Goal: Transaction & Acquisition: Purchase product/service

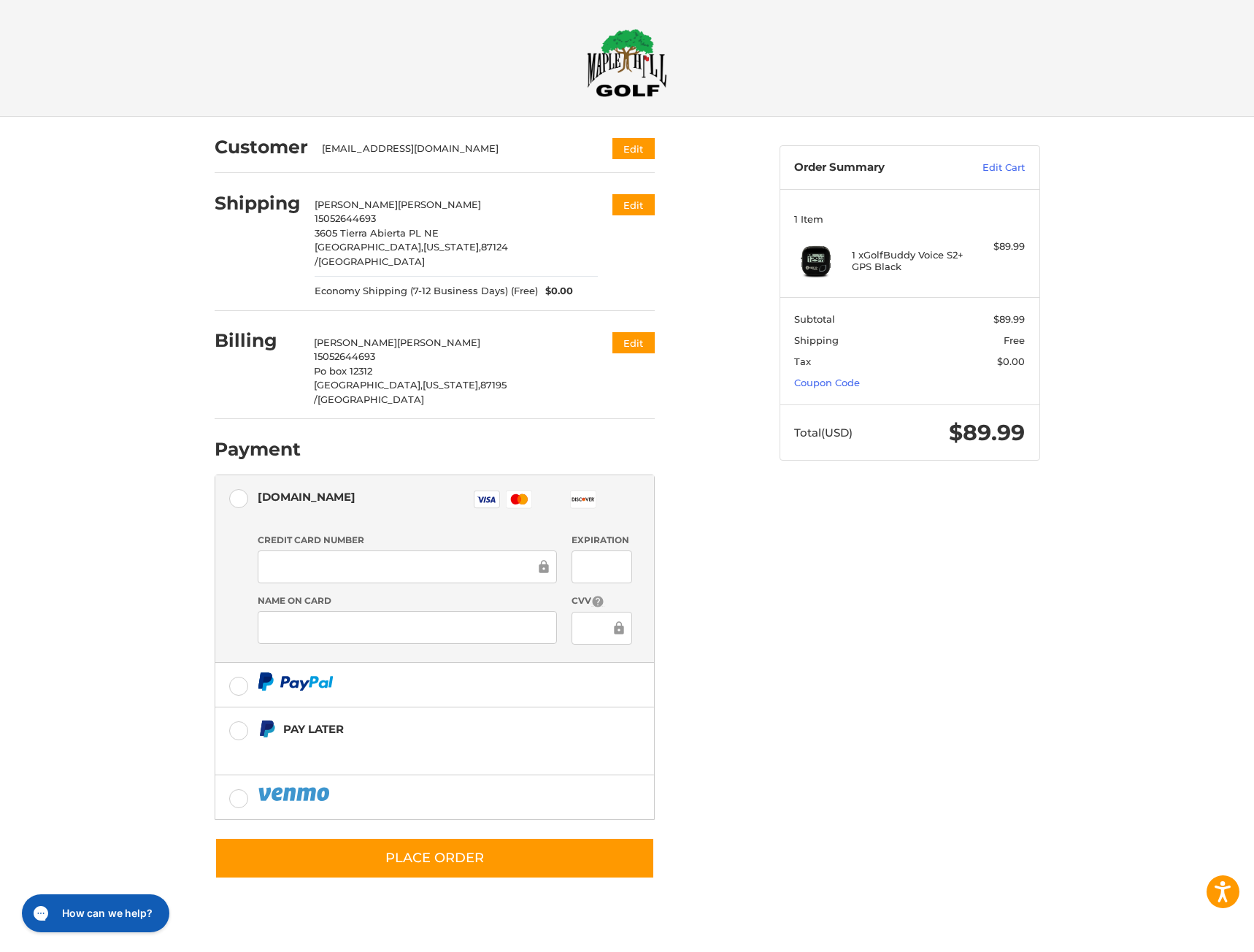
click at [762, 565] on div "Customer [EMAIL_ADDRESS][DOMAIN_NAME] Edit Shipping [PERSON_NAME] 15052644693 3…" at bounding box center [485, 507] width 565 height 780
click at [312, 551] on div at bounding box center [408, 568] width 299 height 33
click at [318, 533] on div "Credit Card Number" at bounding box center [408, 558] width 314 height 51
click at [321, 551] on div at bounding box center [408, 568] width 299 height 33
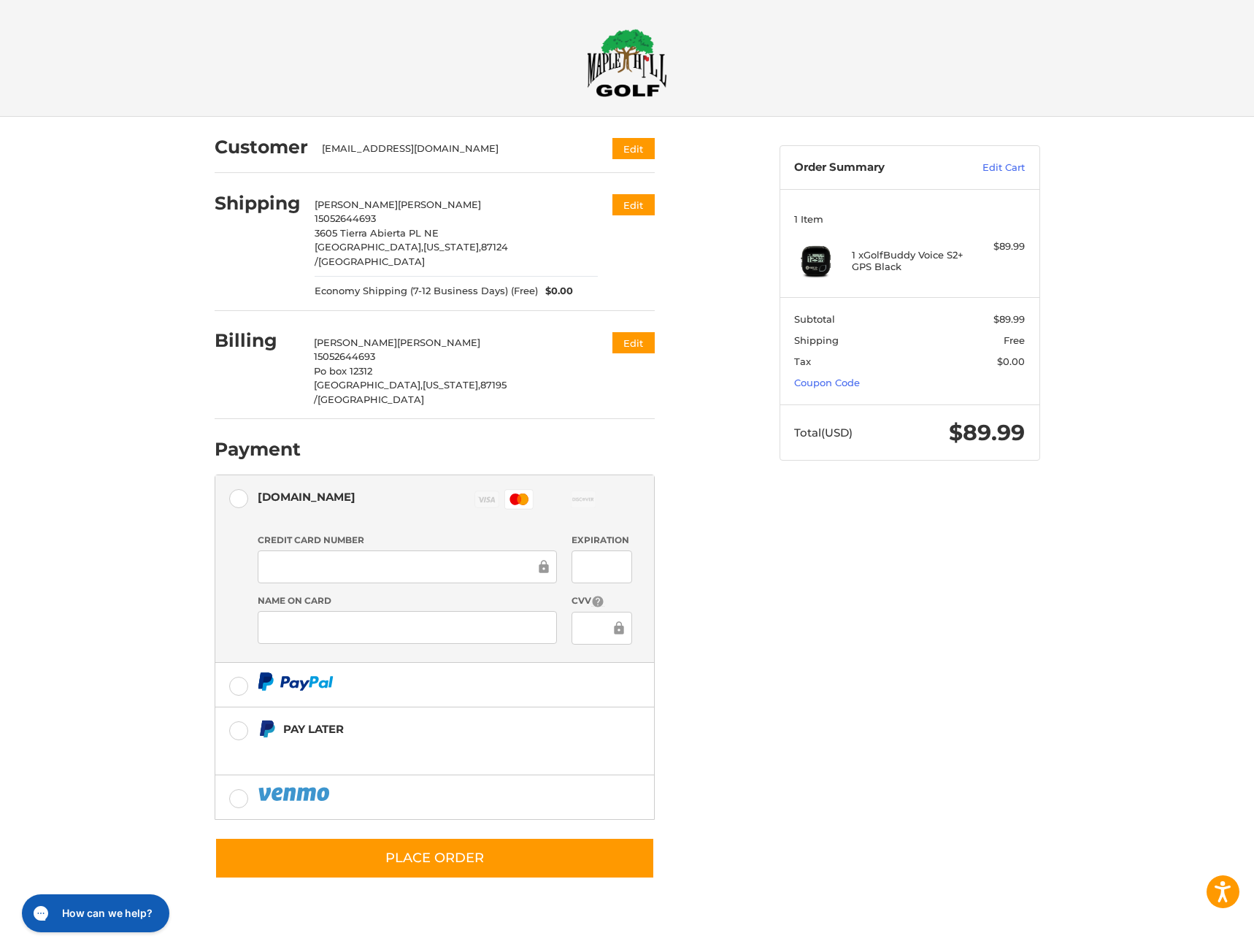
click at [629, 551] on div at bounding box center [602, 568] width 61 height 33
click at [182, 741] on div "Customer [EMAIL_ADDRESS][DOMAIN_NAME] Edit Shipping [PERSON_NAME] 15052644693 3…" at bounding box center [627, 513] width 1254 height 794
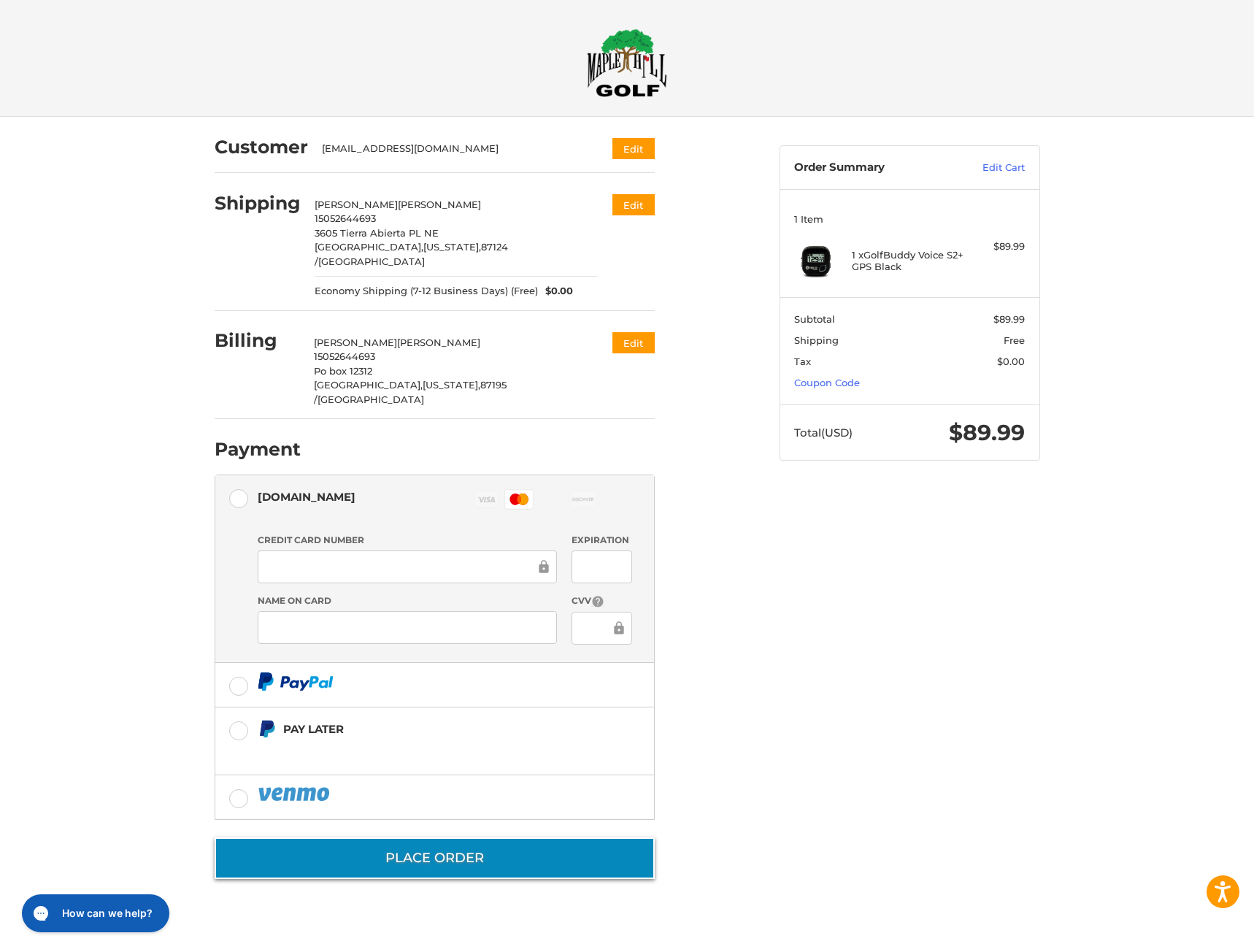
click at [484, 837] on button "Place Order" at bounding box center [434, 858] width 440 height 42
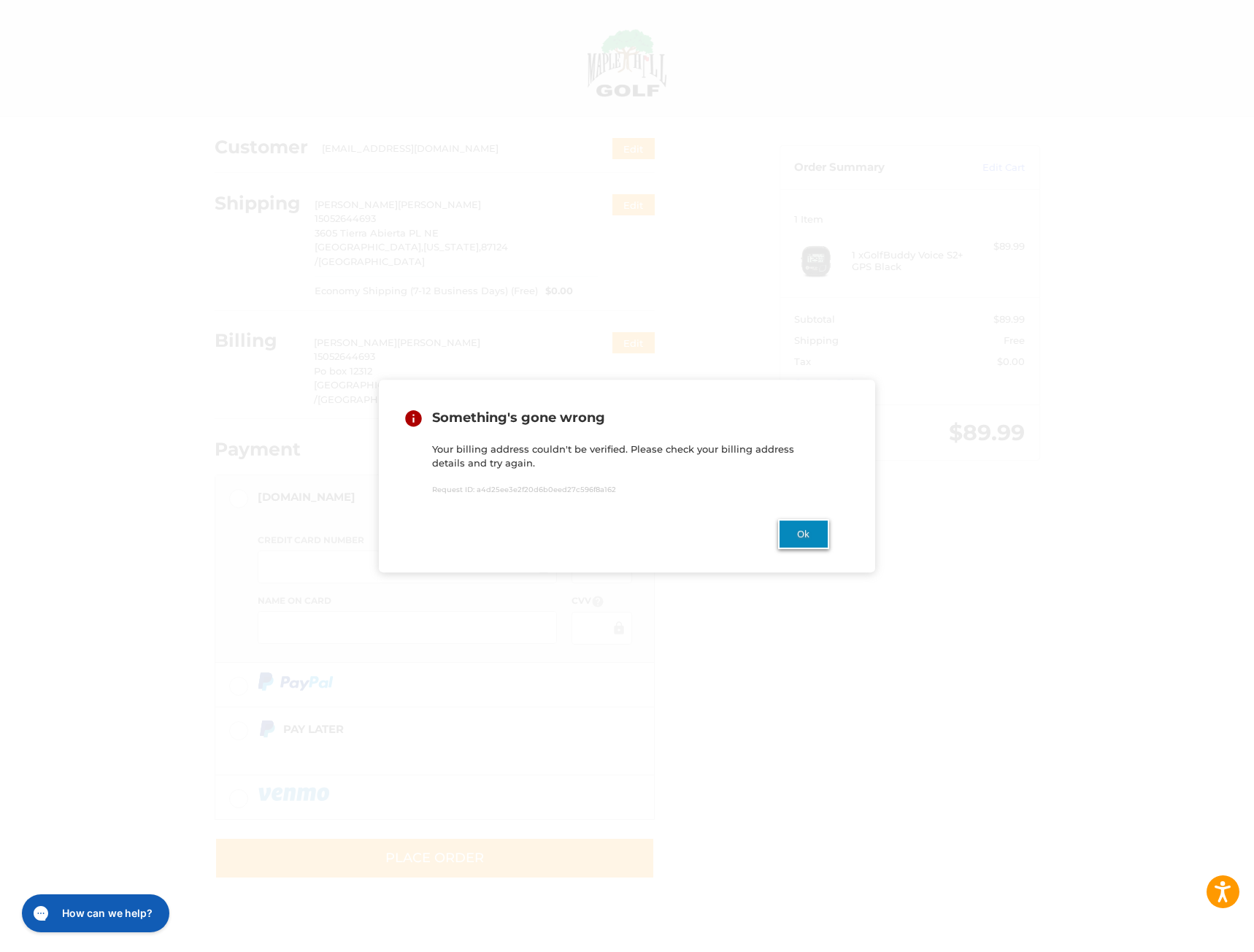
click at [817, 543] on button "Ok" at bounding box center [803, 534] width 51 height 30
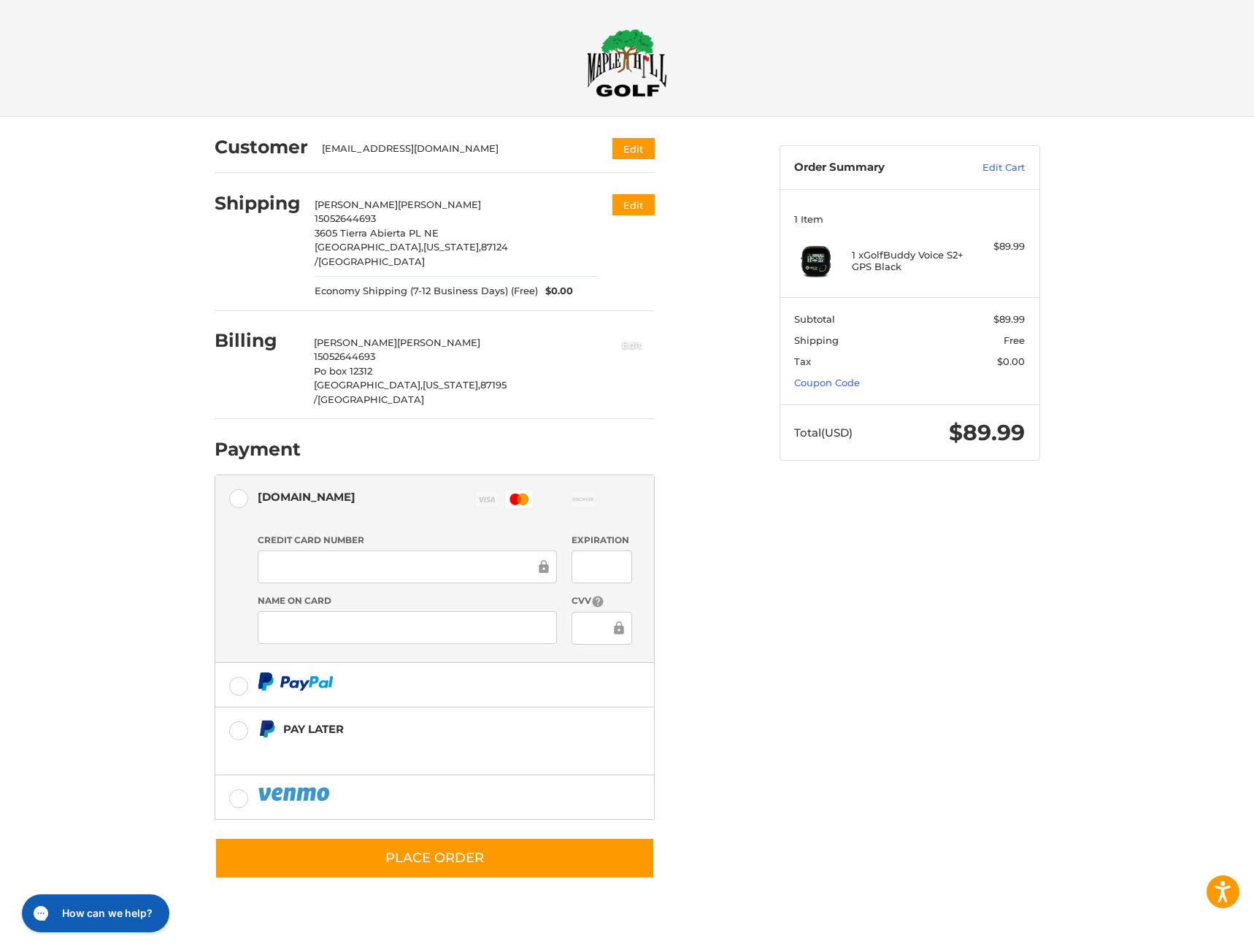
click at [638, 332] on button "Edit" at bounding box center [631, 344] width 45 height 24
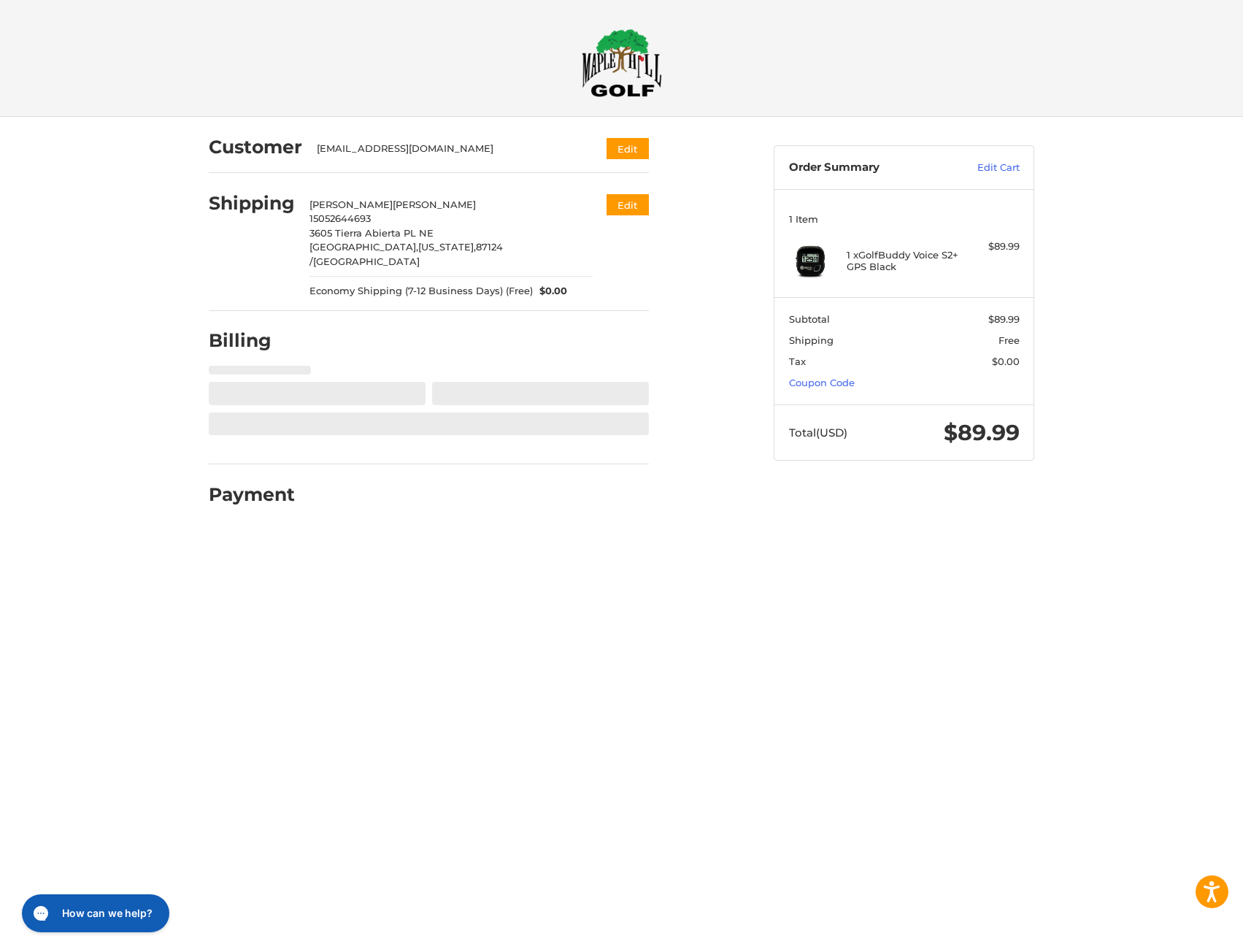
select select "**"
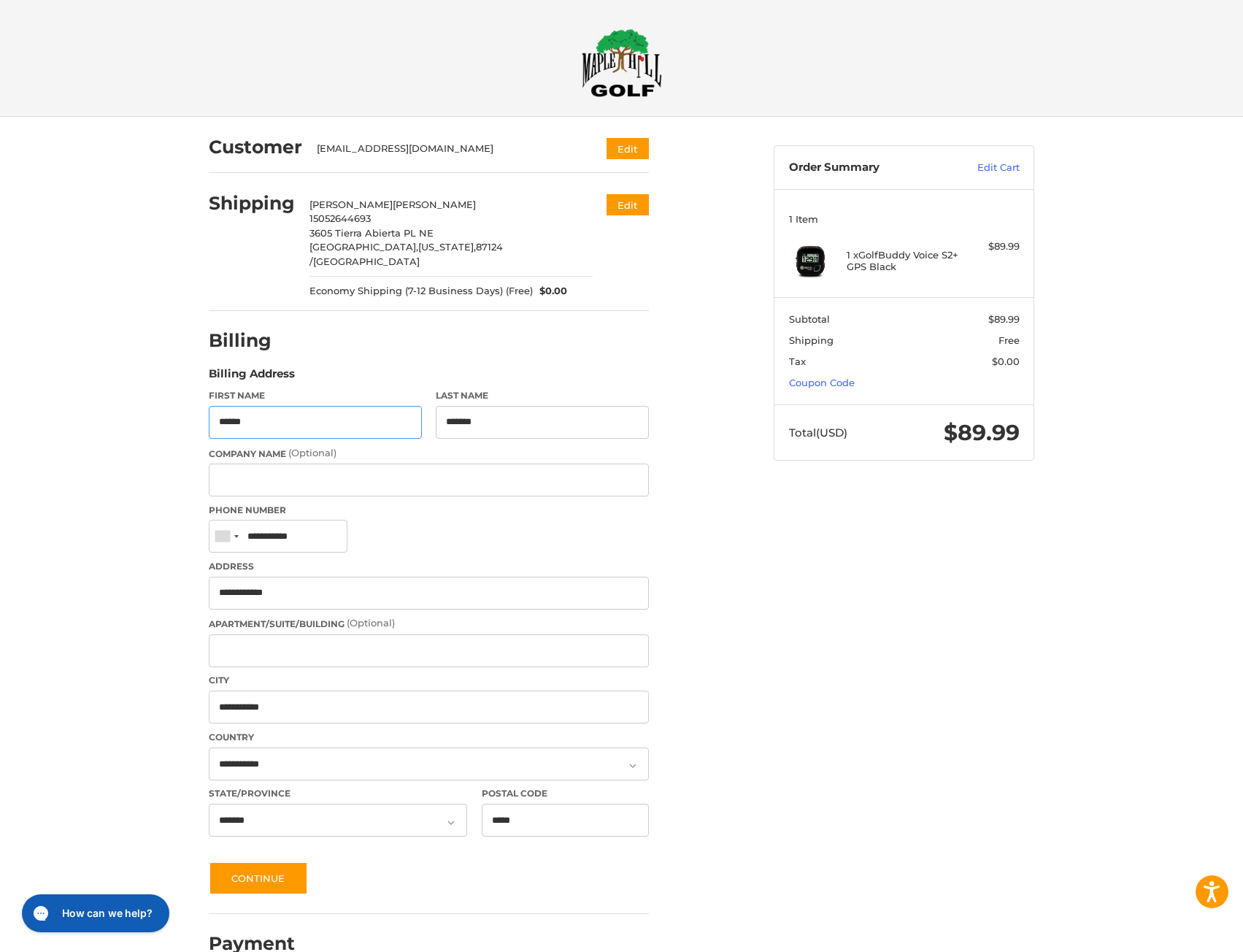
scroll to position [17, 0]
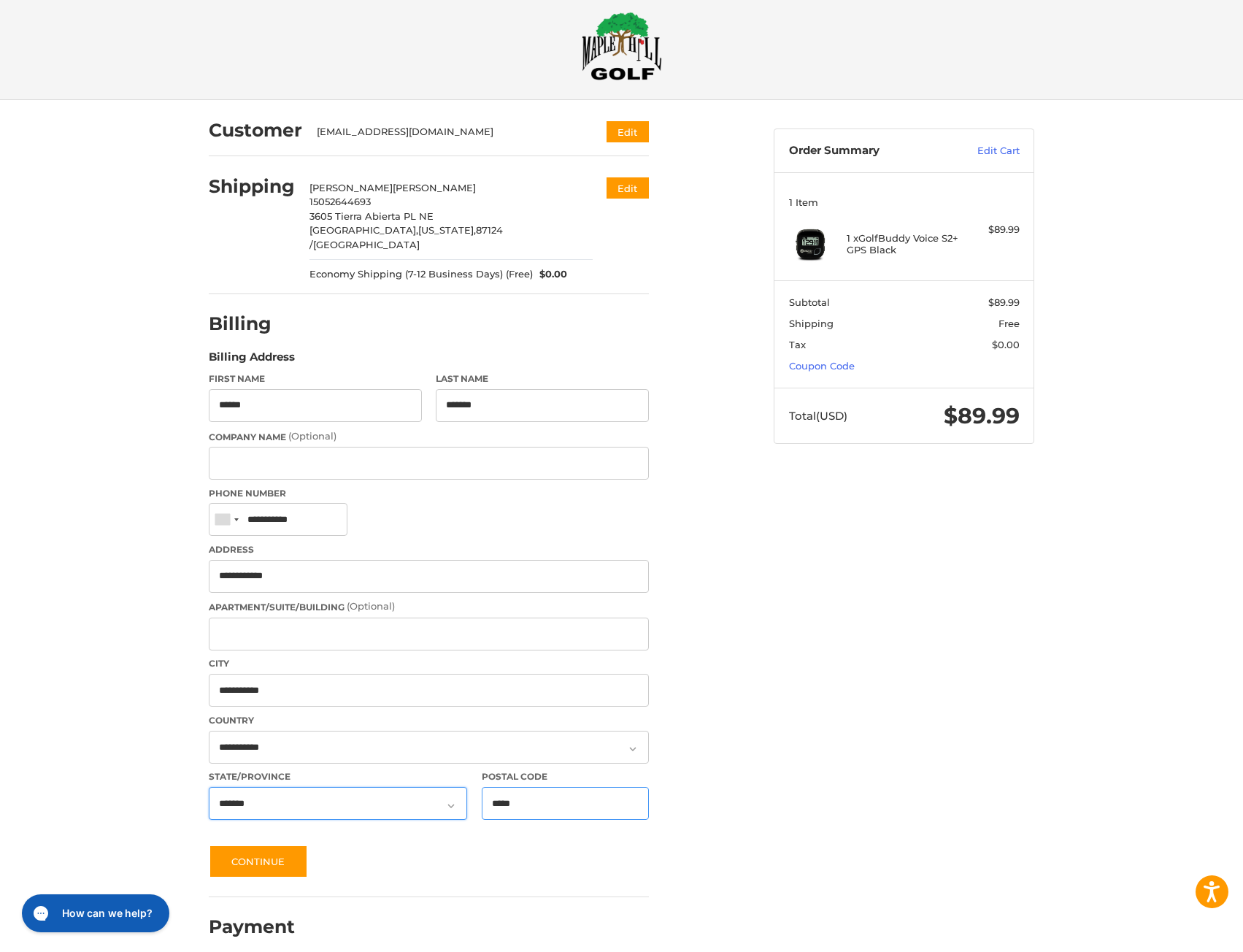
drag, startPoint x: 537, startPoint y: 794, endPoint x: 366, endPoint y: 789, distance: 171.1
click at [366, 789] on div "First Name ****** Last Name ******* Company Name (Optional) Phone Number [GEOGR…" at bounding box center [429, 600] width 455 height 455
type input "*****"
click at [282, 845] on button "Continue" at bounding box center [258, 861] width 99 height 33
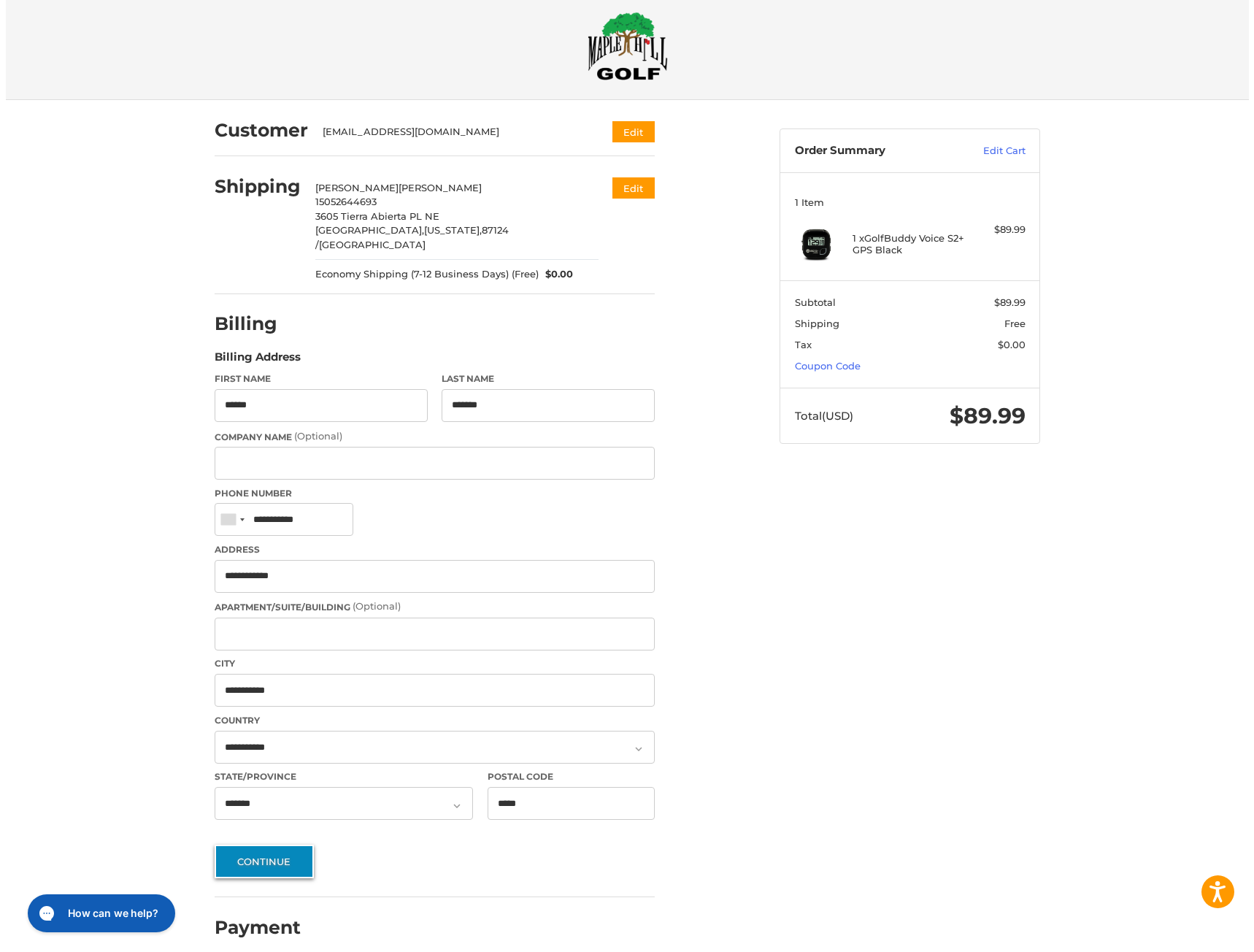
scroll to position [0, 0]
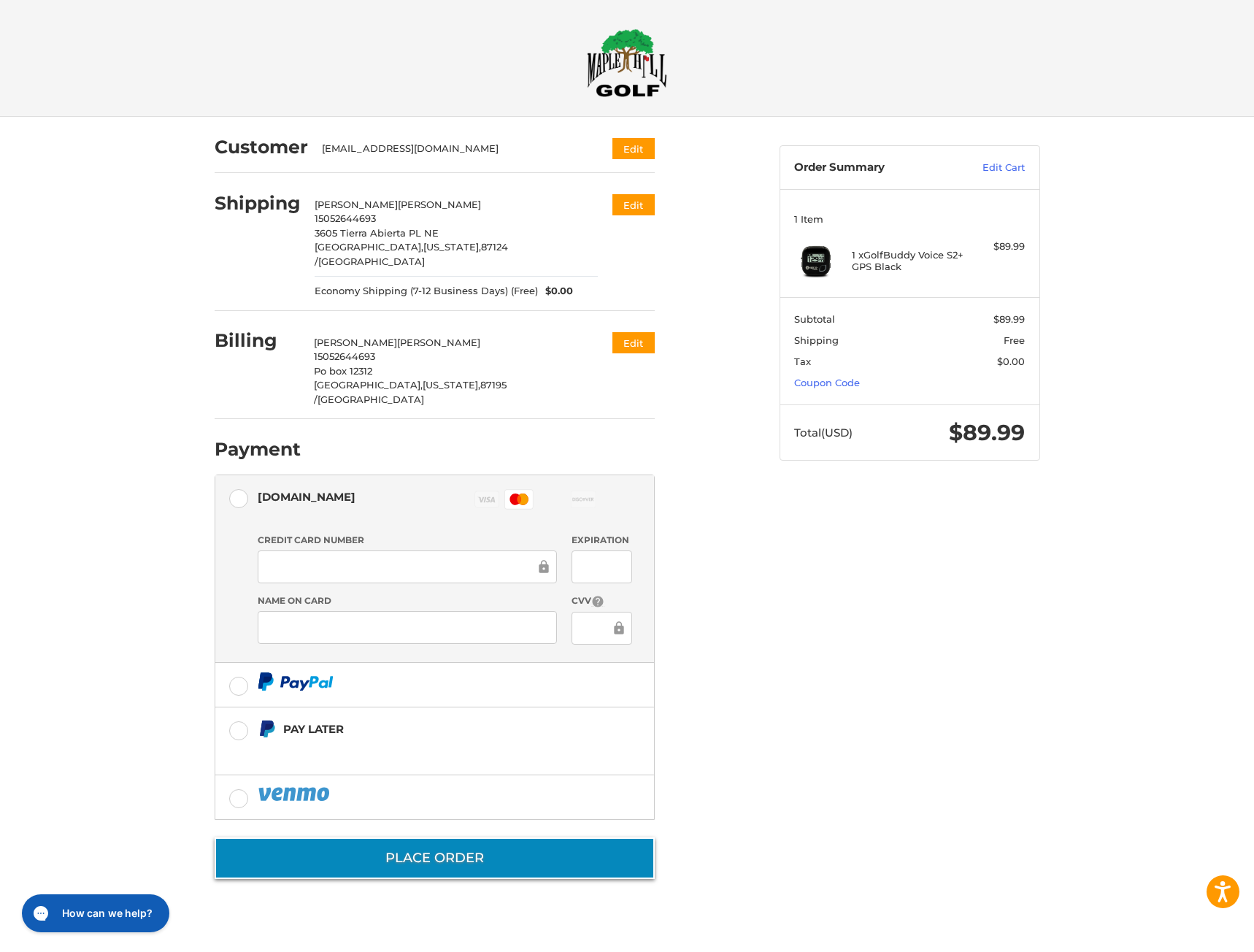
click at [543, 840] on button "Place Order" at bounding box center [434, 858] width 440 height 42
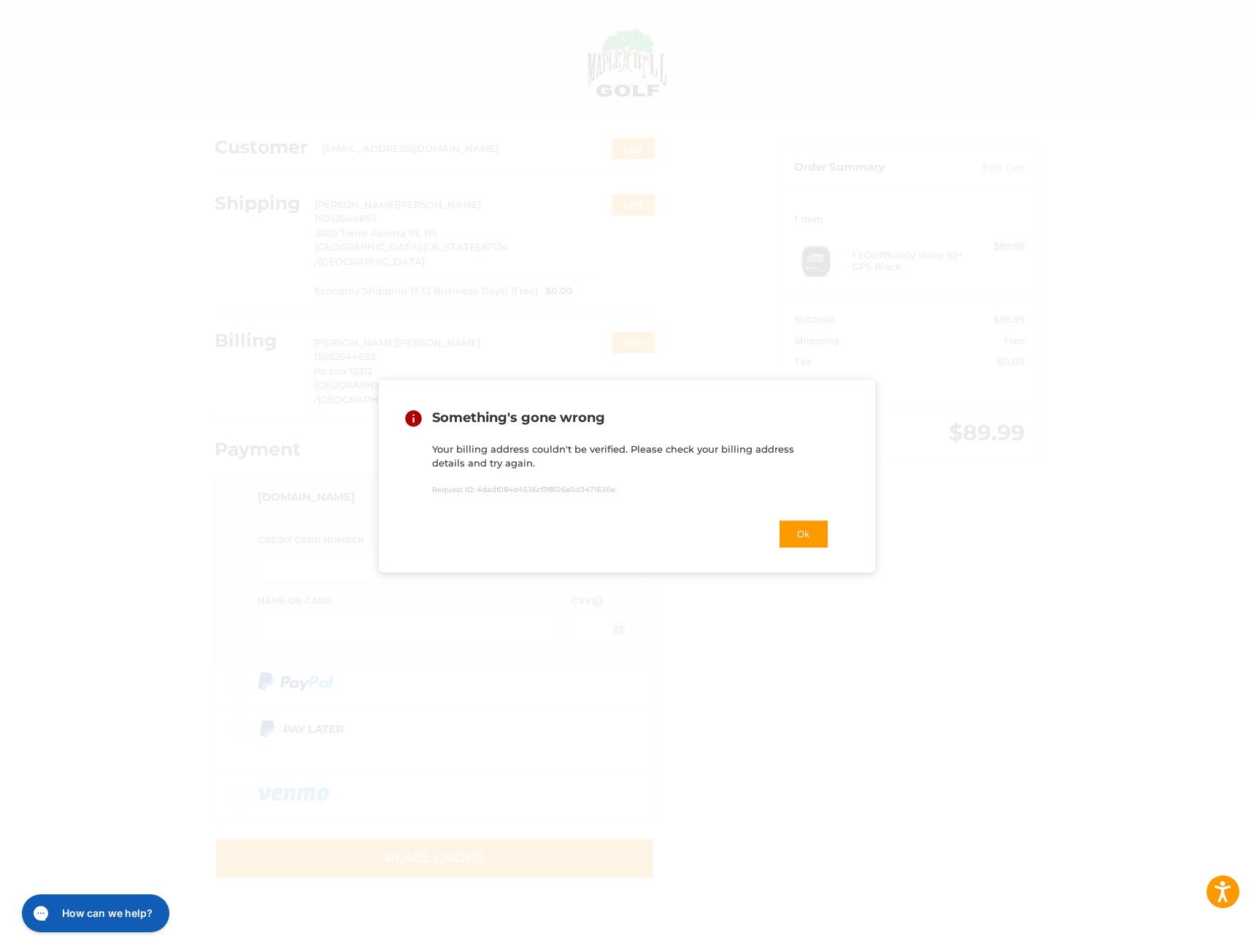
click at [813, 522] on div "Ok" at bounding box center [631, 533] width 432 height 62
click at [803, 545] on button "Ok" at bounding box center [803, 534] width 51 height 30
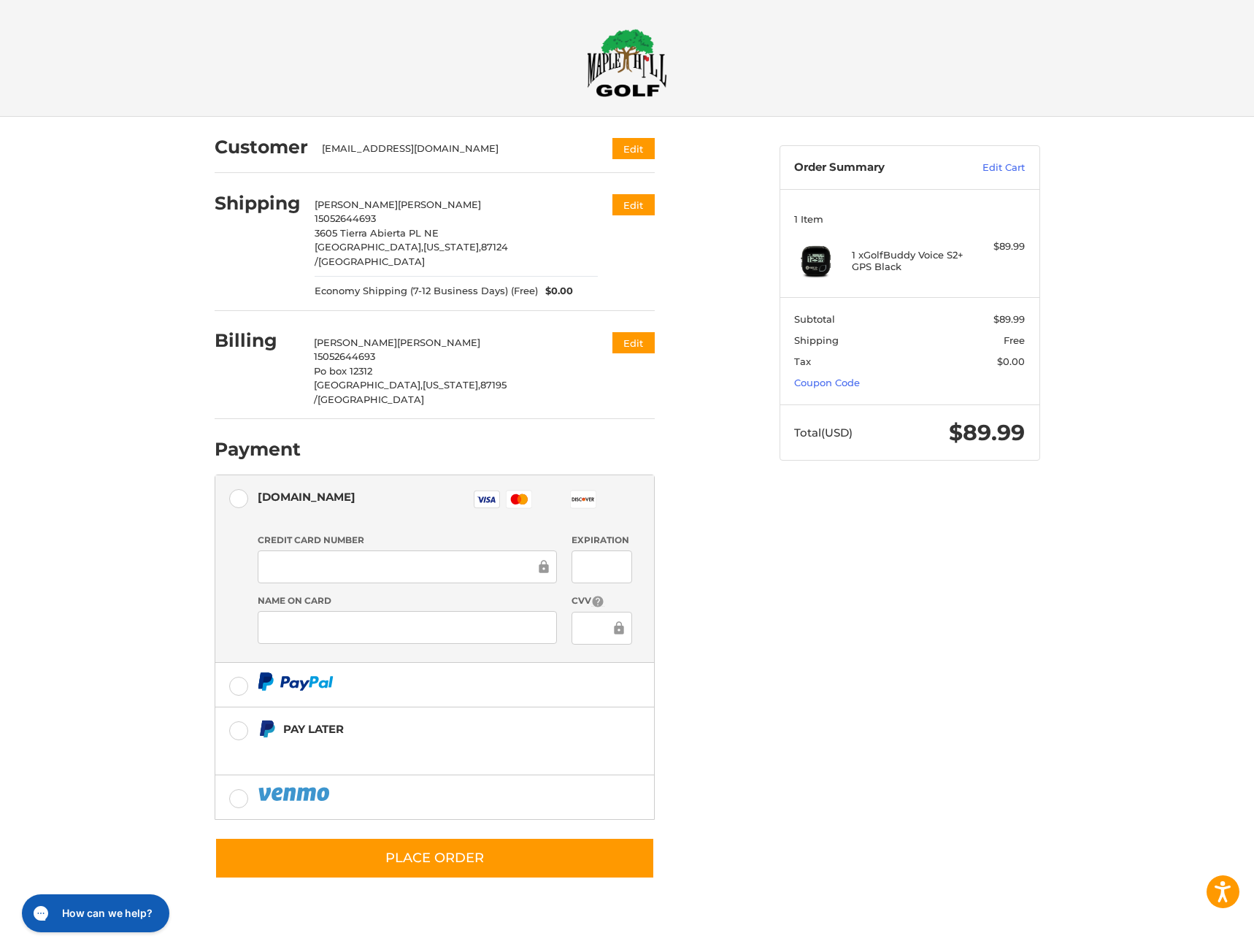
click at [371, 551] on div at bounding box center [408, 568] width 299 height 33
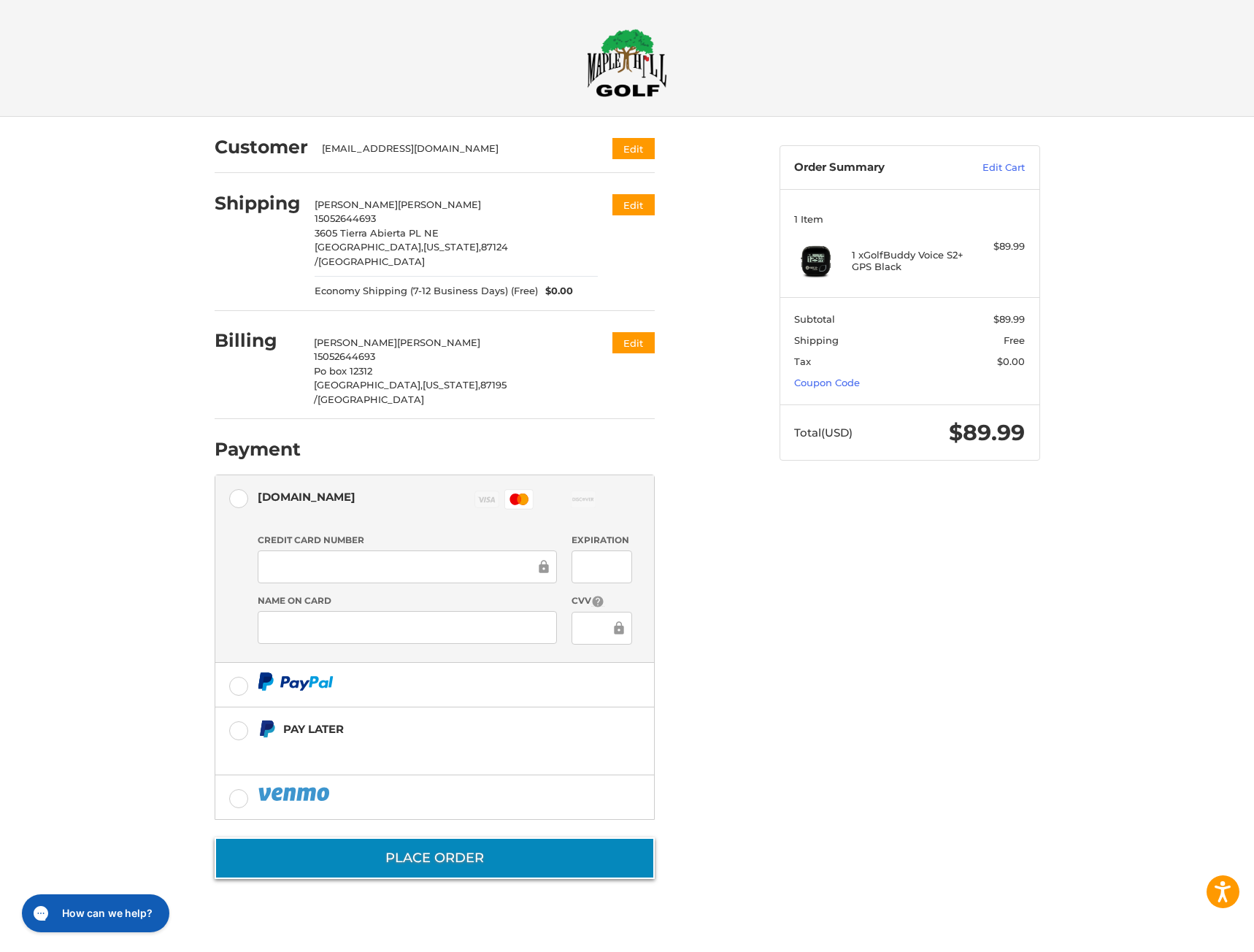
click at [448, 838] on button "Place Order" at bounding box center [434, 858] width 440 height 42
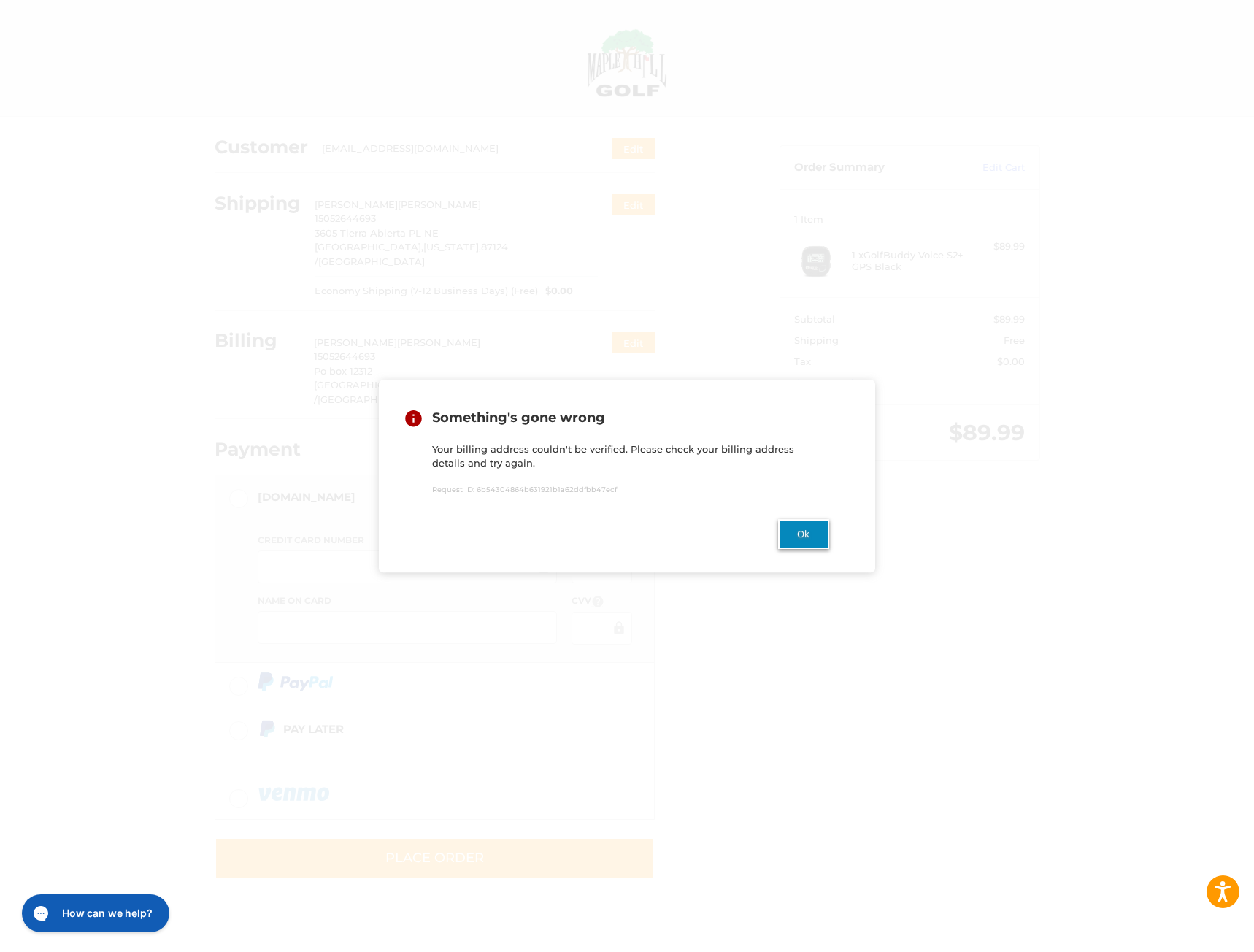
click at [801, 534] on button "Ok" at bounding box center [803, 534] width 51 height 30
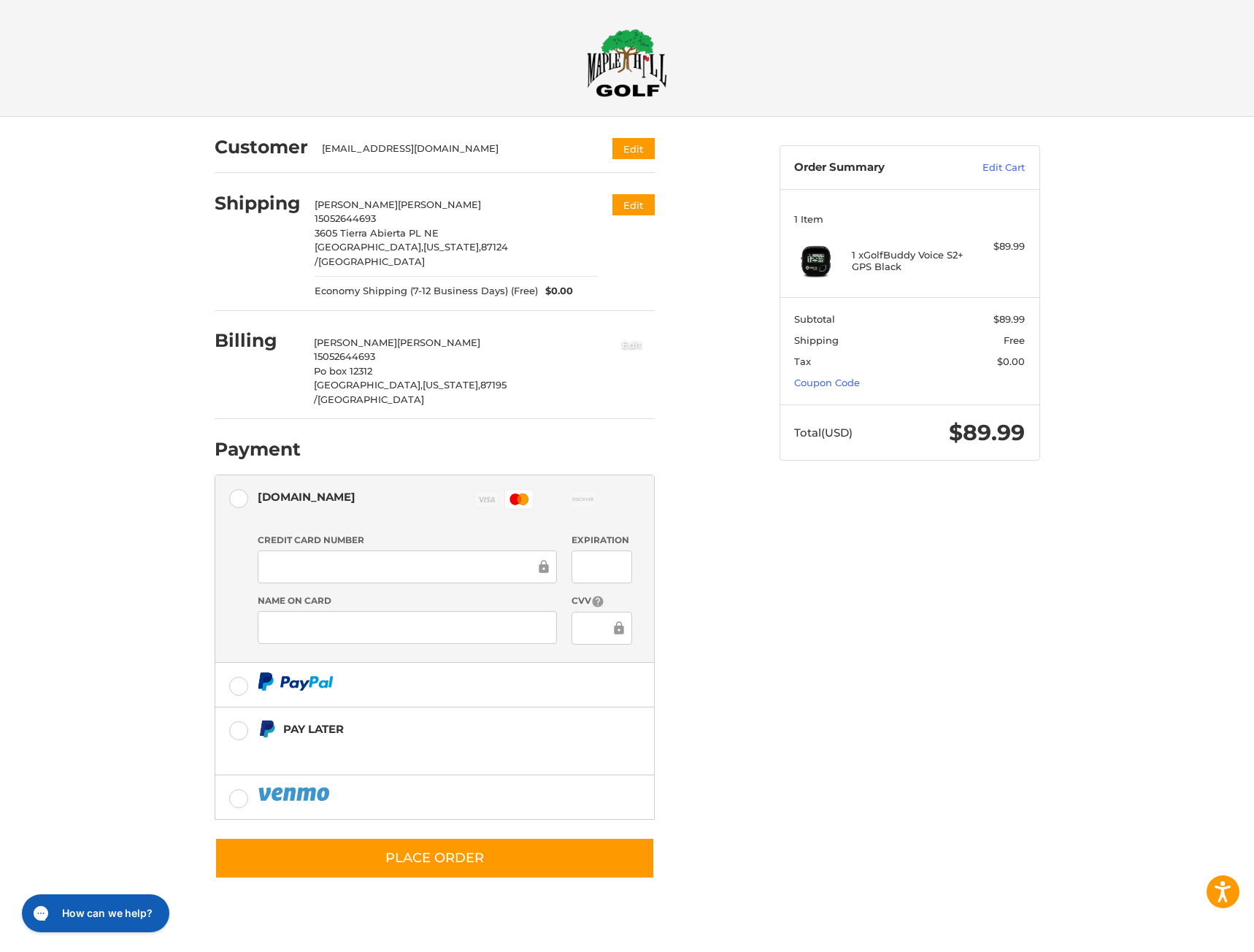
click at [630, 332] on button "Edit" at bounding box center [631, 344] width 45 height 24
select select "**"
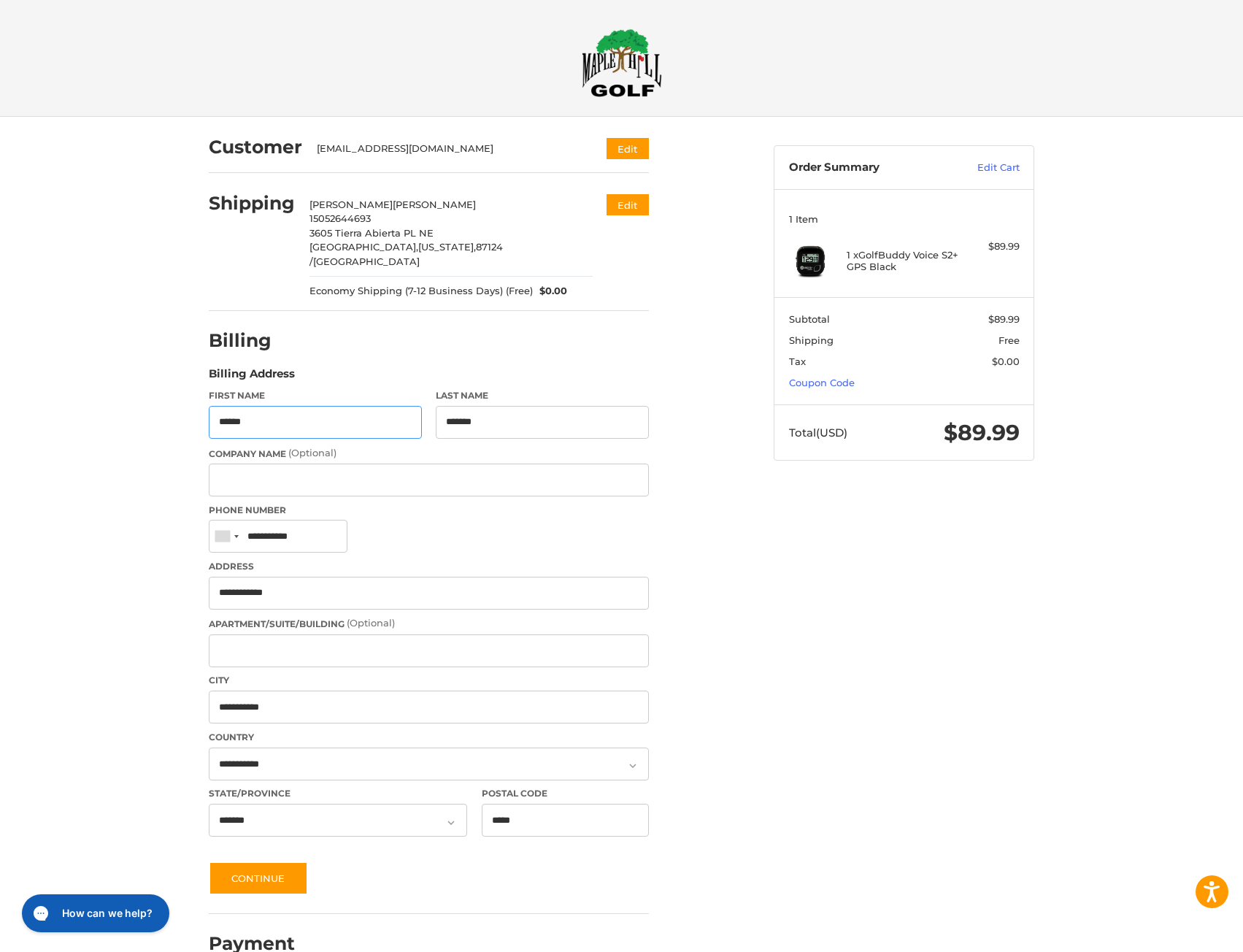
scroll to position [17, 0]
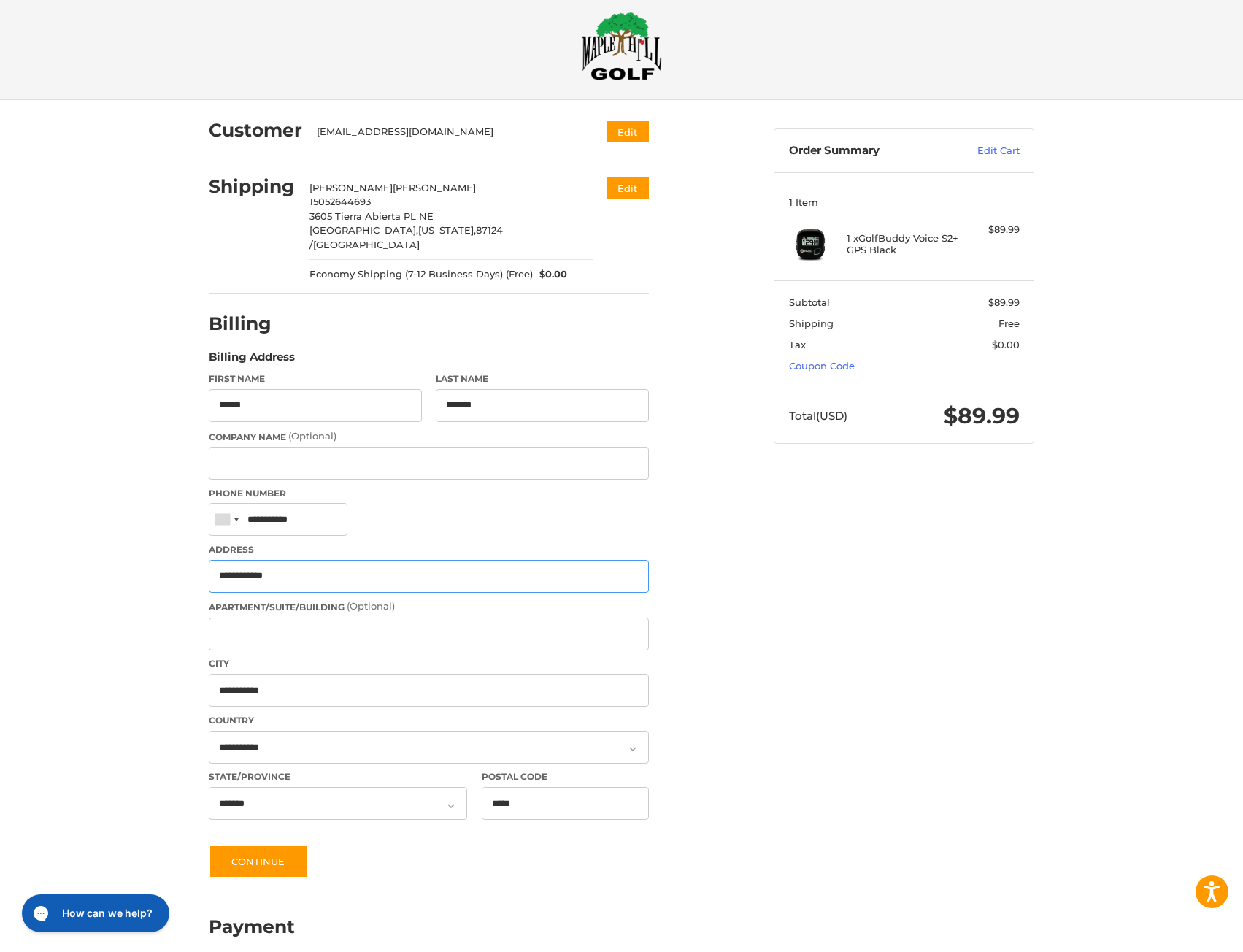
drag, startPoint x: 324, startPoint y: 568, endPoint x: -1, endPoint y: 557, distance: 325.2
click at [0, 557] on html "Accessibility Screen-Reader Guide, Feedback, and Issue Reporting | New window C…" at bounding box center [621, 474] width 1243 height 983
click at [499, 674] on input "**********" at bounding box center [429, 690] width 440 height 33
click at [571, 790] on input "*****" at bounding box center [566, 803] width 168 height 33
click at [1127, 84] on header "Checkout" at bounding box center [621, 42] width 1243 height 116
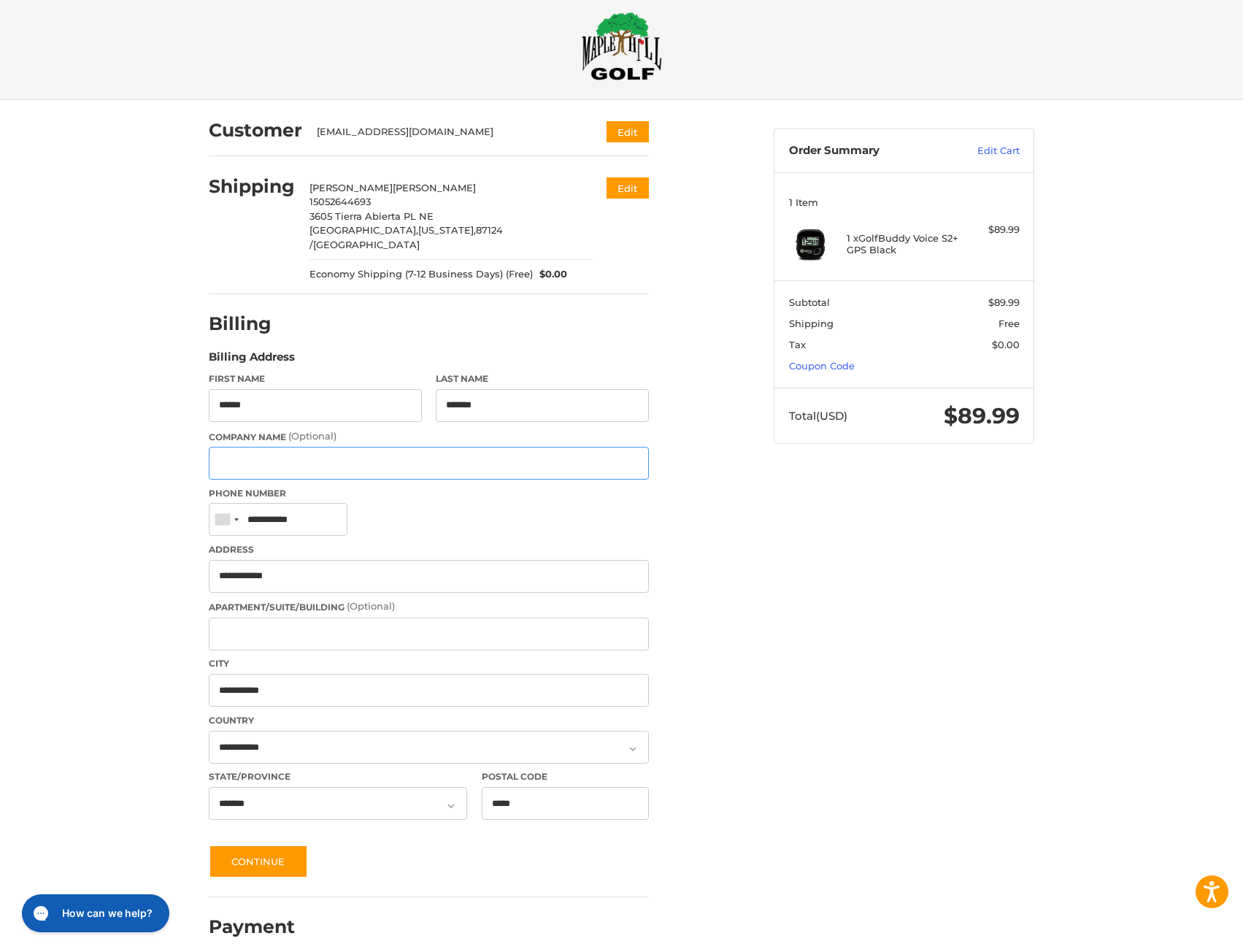
click at [346, 457] on input "Company Name (Optional)" at bounding box center [429, 463] width 440 height 33
click at [387, 573] on input "**********" at bounding box center [429, 577] width 440 height 33
click at [263, 845] on button "Continue" at bounding box center [258, 861] width 99 height 33
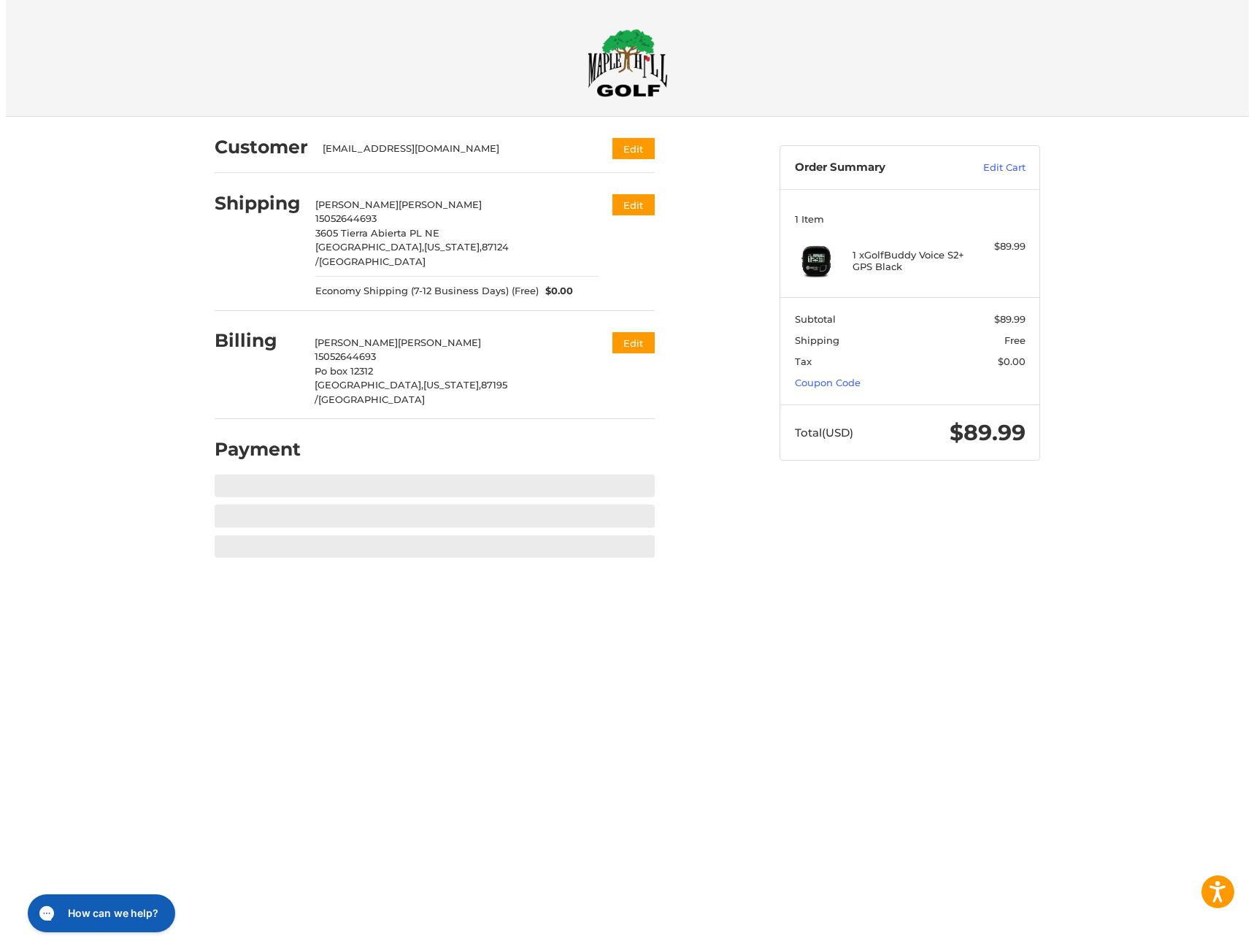
scroll to position [0, 0]
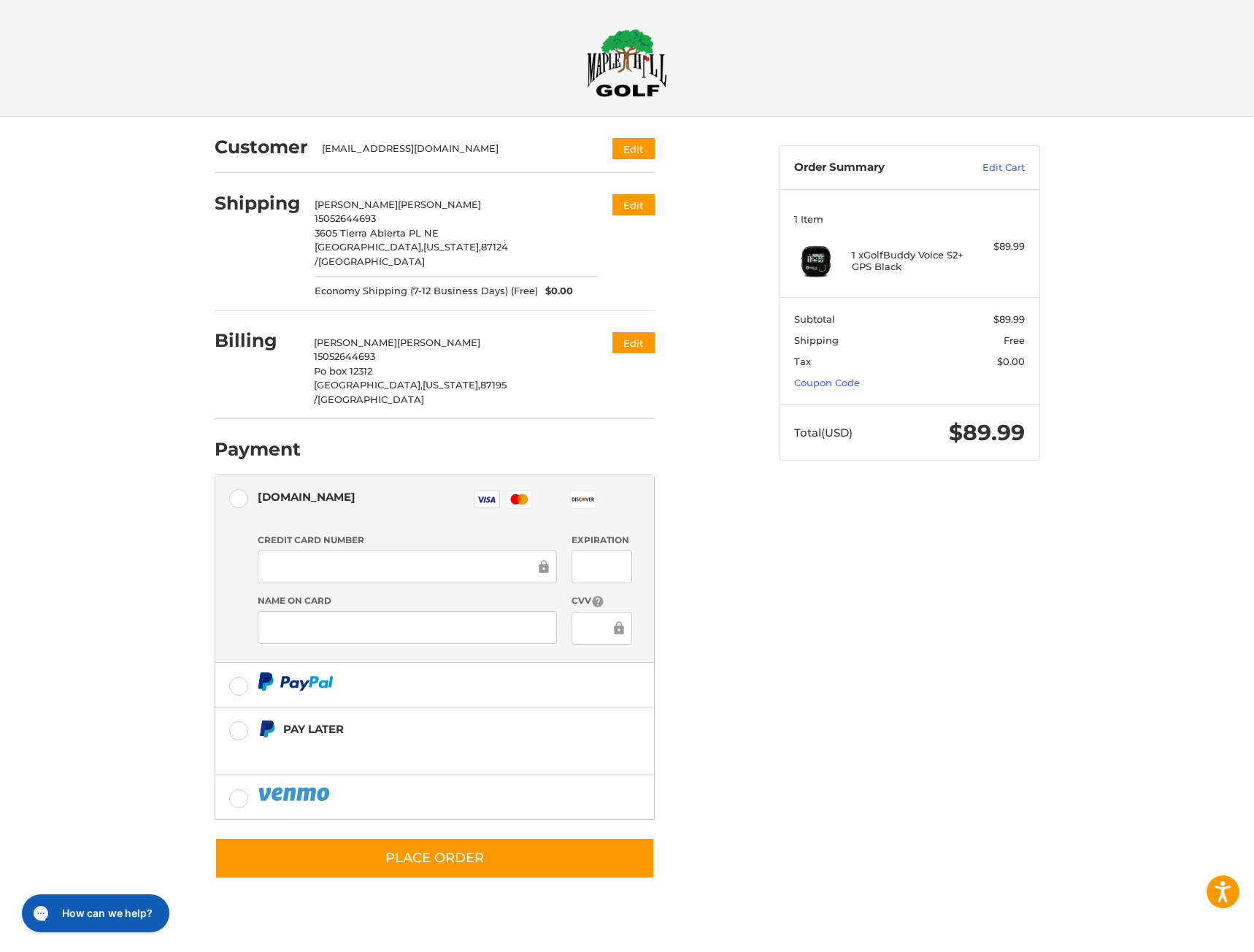
click at [429, 564] on div "Credit Card Number Expiration Name on Card CVV" at bounding box center [444, 594] width 389 height 122
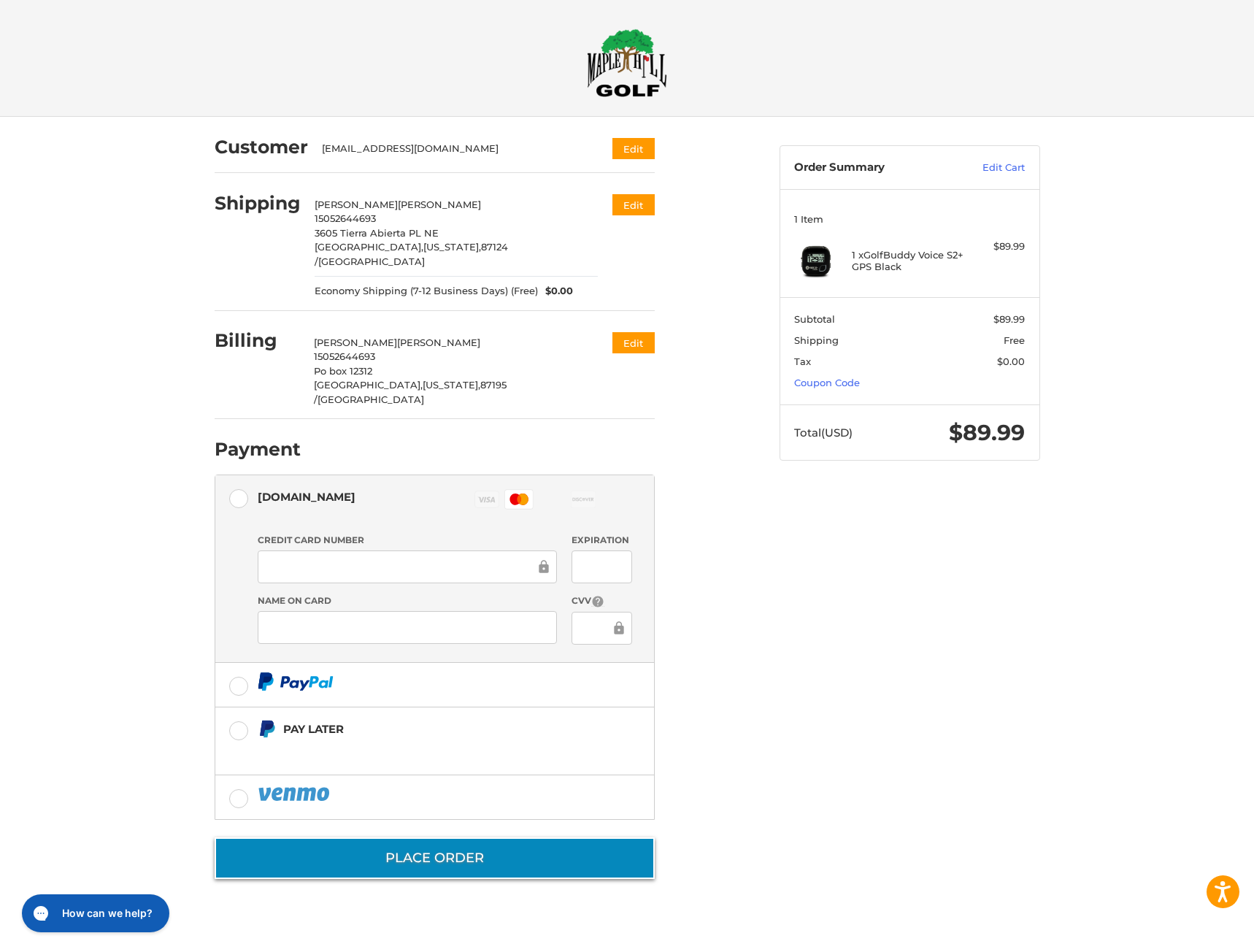
click at [481, 837] on button "Place Order" at bounding box center [434, 858] width 440 height 42
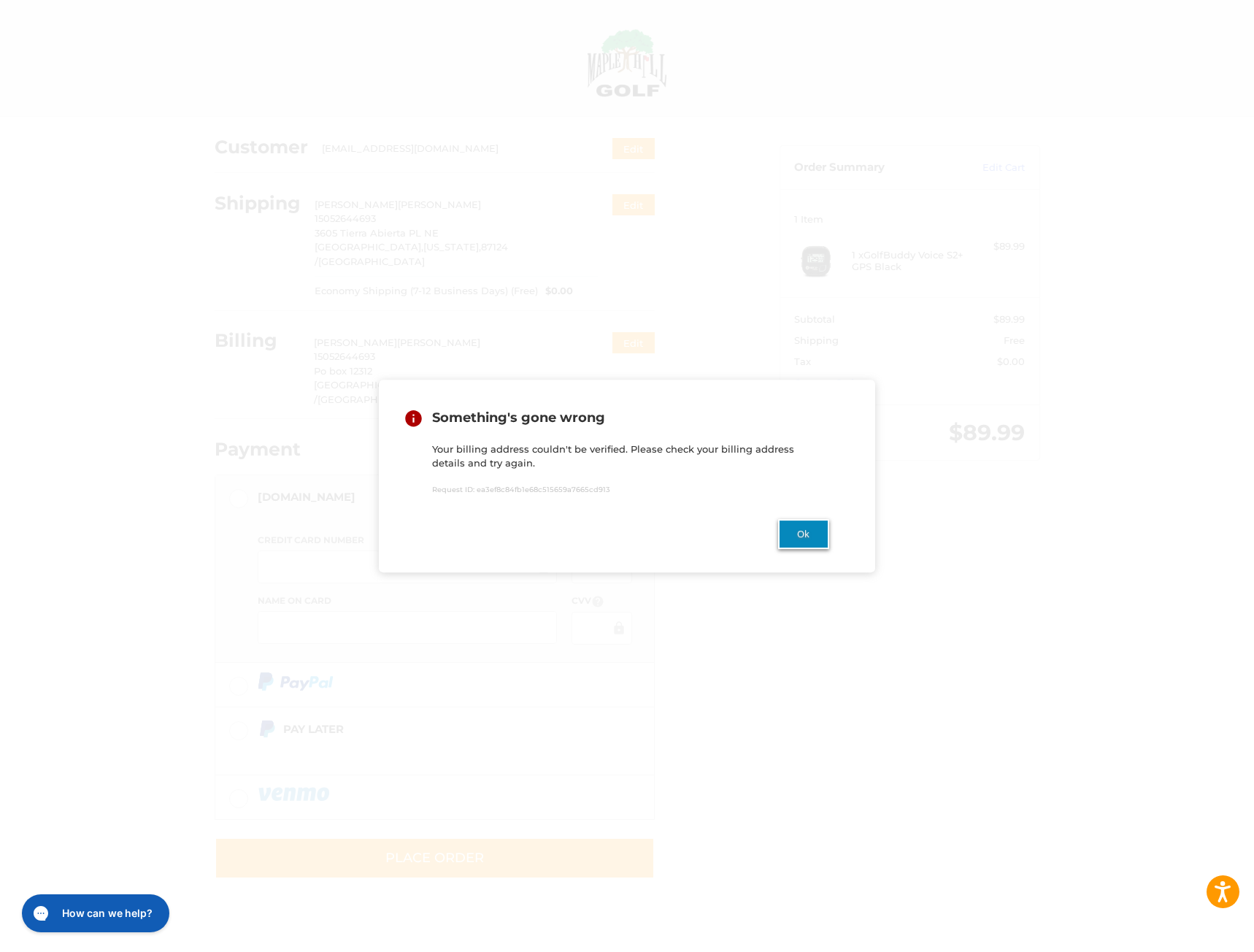
click at [797, 537] on button "Ok" at bounding box center [803, 534] width 51 height 30
